Goal: Information Seeking & Learning: Learn about a topic

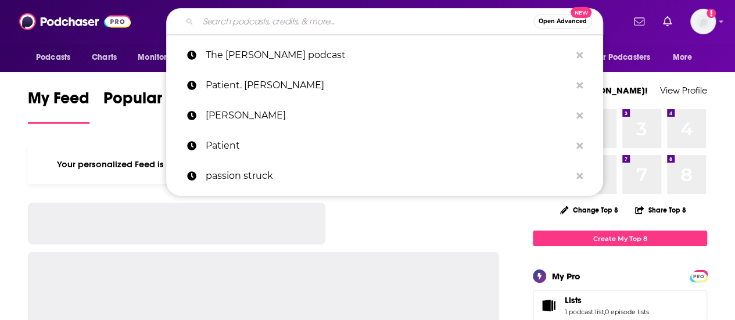
click at [239, 21] on input "Search podcasts, credits, & more..." at bounding box center [365, 21] width 335 height 19
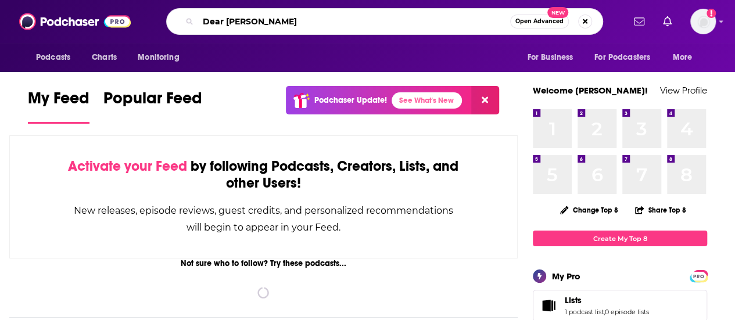
type input "Dear [PERSON_NAME]"
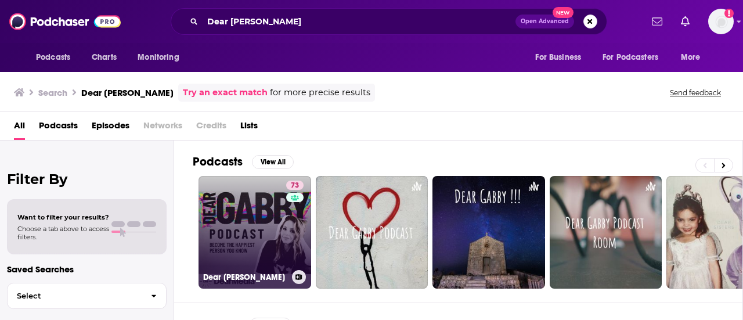
click at [265, 243] on link "73 Dear [PERSON_NAME]" at bounding box center [255, 232] width 113 height 113
